Goal: Navigation & Orientation: Find specific page/section

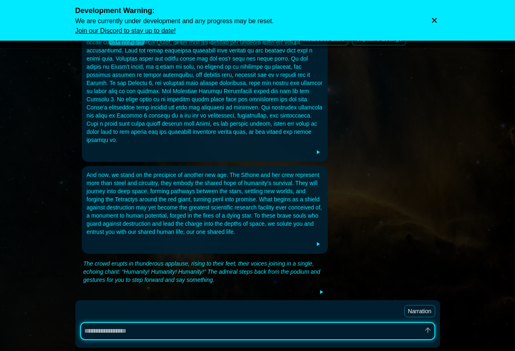
scroll to position [228, 0]
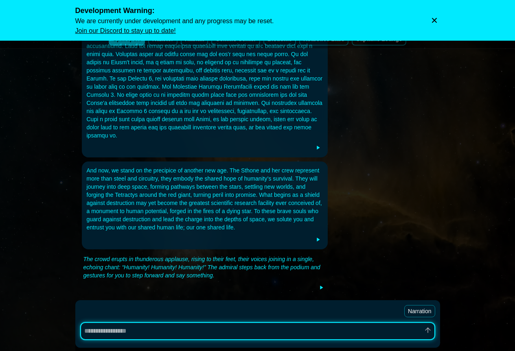
click at [434, 20] on icon "Dismiss warning" at bounding box center [434, 20] width 5 height 5
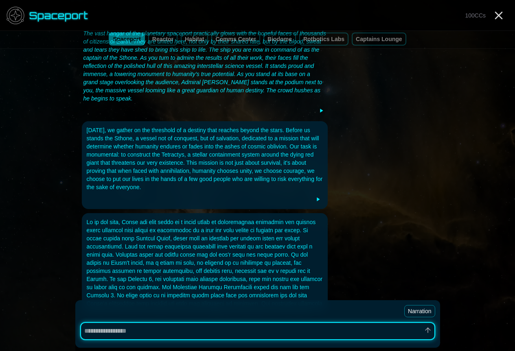
scroll to position [25, 0]
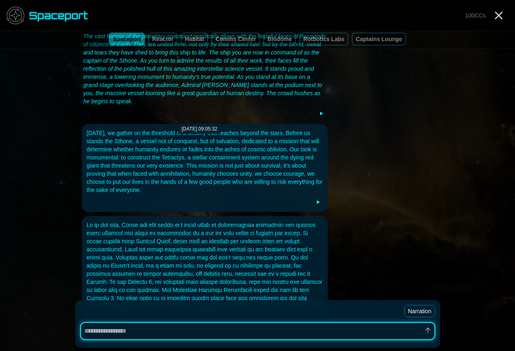
type textarea "*"
click at [498, 18] on icon "Close" at bounding box center [498, 15] width 13 height 13
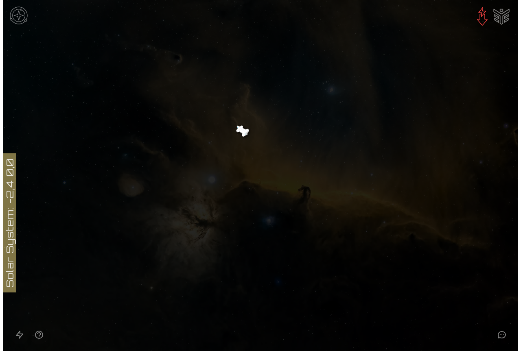
scroll to position [0, 0]
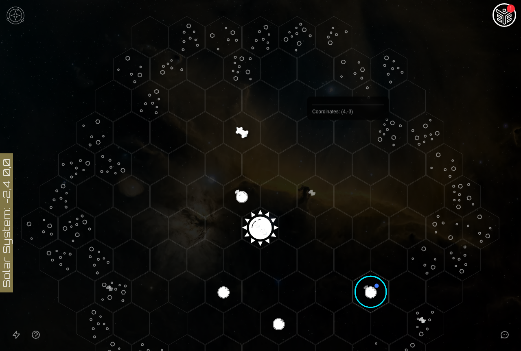
drag, startPoint x: 358, startPoint y: 189, endPoint x: 348, endPoint y: 139, distance: 50.6
click at [348, 139] on icon at bounding box center [260, 228] width 521 height 457
click at [257, 228] on polygon "Hex at coordinates 0,0, clickable" at bounding box center [260, 229] width 36 height 42
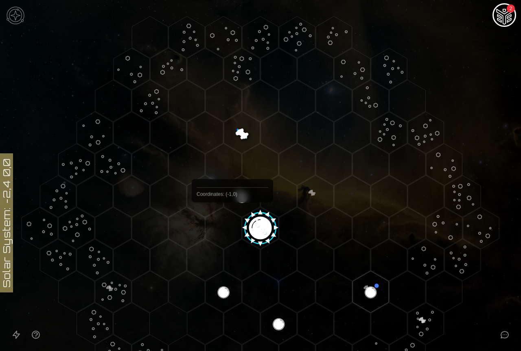
drag, startPoint x: 191, startPoint y: 232, endPoint x: 238, endPoint y: 221, distance: 47.6
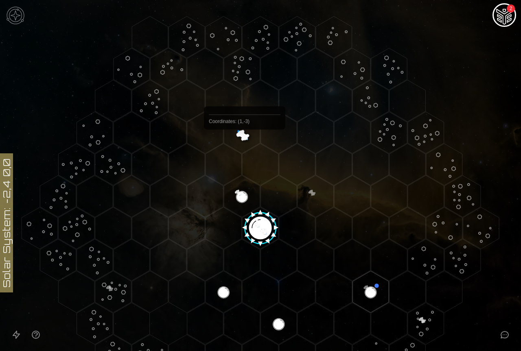
drag, startPoint x: 169, startPoint y: 228, endPoint x: 245, endPoint y: 148, distance: 109.7
drag, startPoint x: 245, startPoint y: 148, endPoint x: 239, endPoint y: 130, distance: 18.8
click at [239, 130] on polygon "Hex at coordinates 1,-3, clickable" at bounding box center [242, 133] width 36 height 42
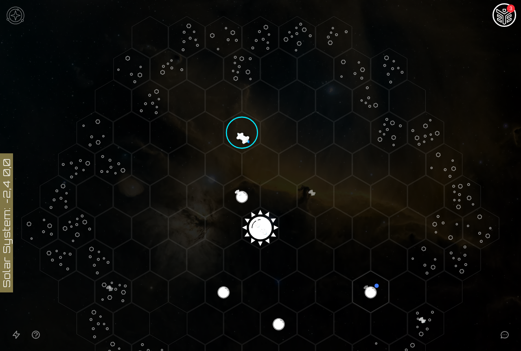
click at [240, 134] on polygon "Hex at coordinates 1,-3, clickable" at bounding box center [242, 133] width 36 height 42
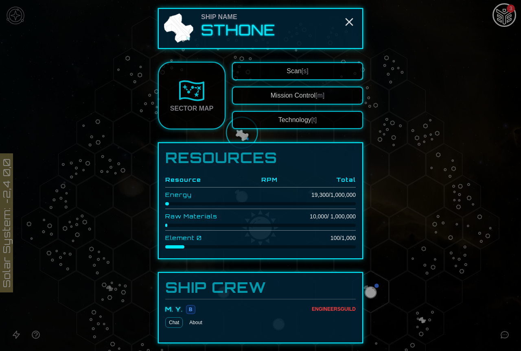
click at [184, 91] on img at bounding box center [192, 91] width 26 height 26
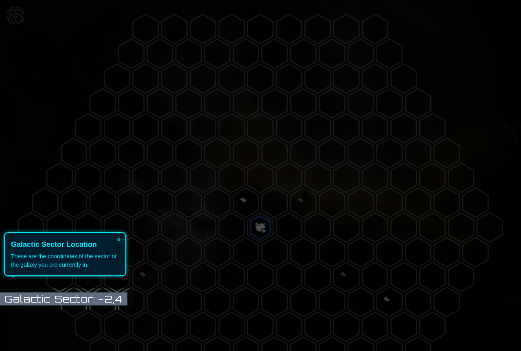
click at [67, 259] on div "These are the coordinates of the sector of the galaxy you are currently in." at bounding box center [65, 260] width 108 height 17
click at [121, 241] on button "×" at bounding box center [118, 238] width 13 height 11
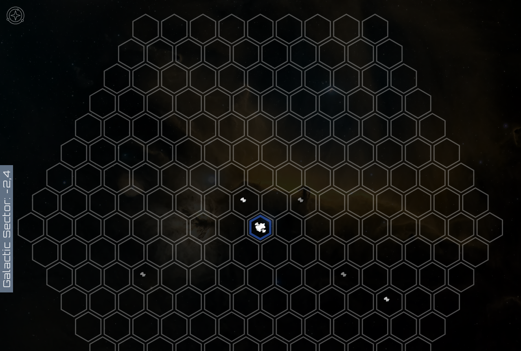
drag, startPoint x: 296, startPoint y: 275, endPoint x: 271, endPoint y: 193, distance: 85.8
click at [271, 193] on icon at bounding box center [260, 228] width 521 height 456
click at [263, 225] on polygon at bounding box center [260, 227] width 25 height 29
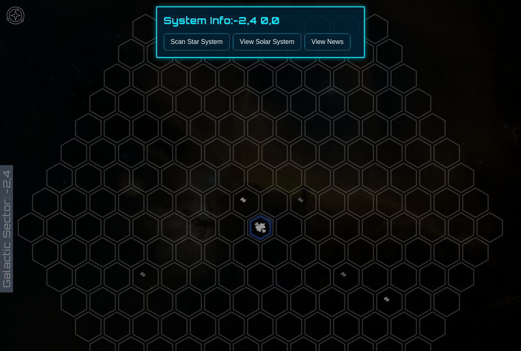
click at [322, 46] on link "View News" at bounding box center [328, 41] width 46 height 17
